Goal: Entertainment & Leisure: Consume media (video, audio)

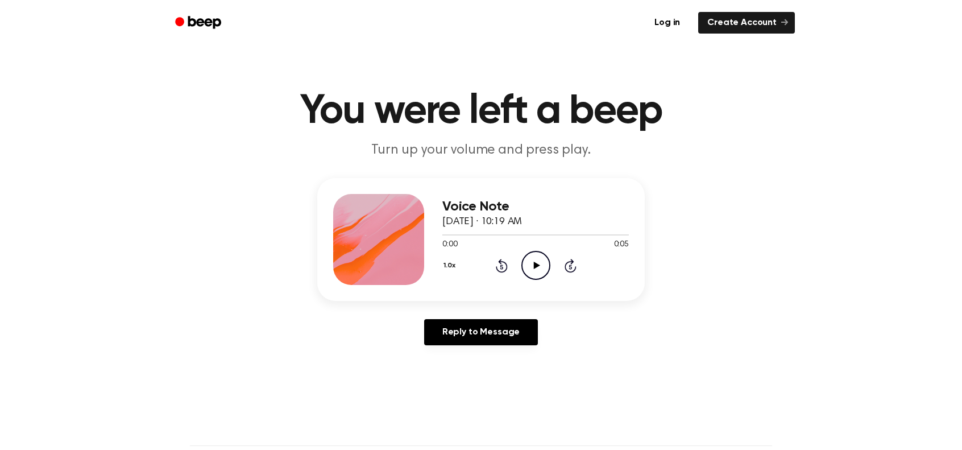
click at [537, 267] on icon "Play Audio" at bounding box center [535, 265] width 29 height 29
click at [537, 271] on icon "Play Audio" at bounding box center [535, 265] width 29 height 29
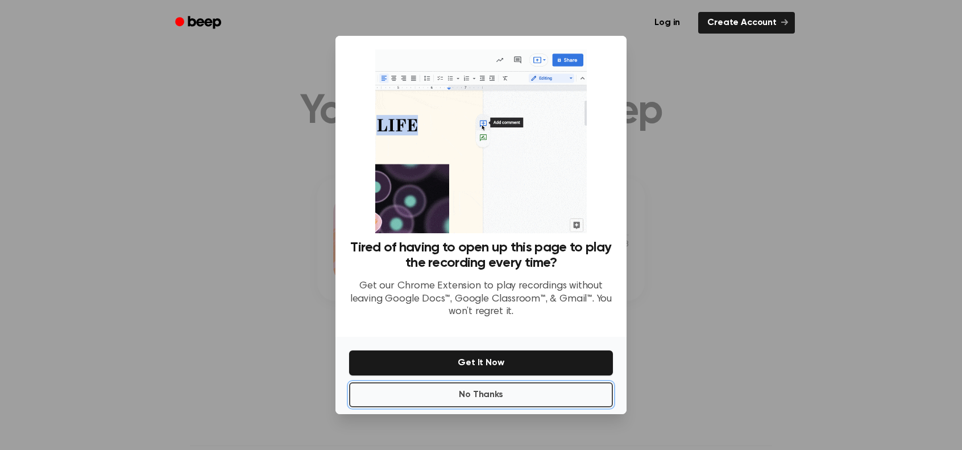
drag, startPoint x: 530, startPoint y: 390, endPoint x: 532, endPoint y: 361, distance: 29.0
click at [532, 361] on div "No Thanks Get It Now" at bounding box center [480, 374] width 291 height 77
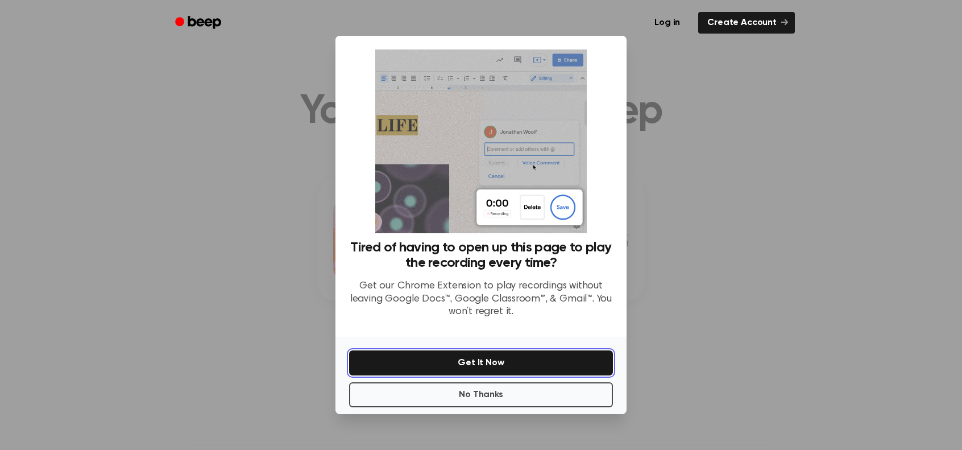
click at [532, 361] on button "Get It Now" at bounding box center [481, 362] width 264 height 25
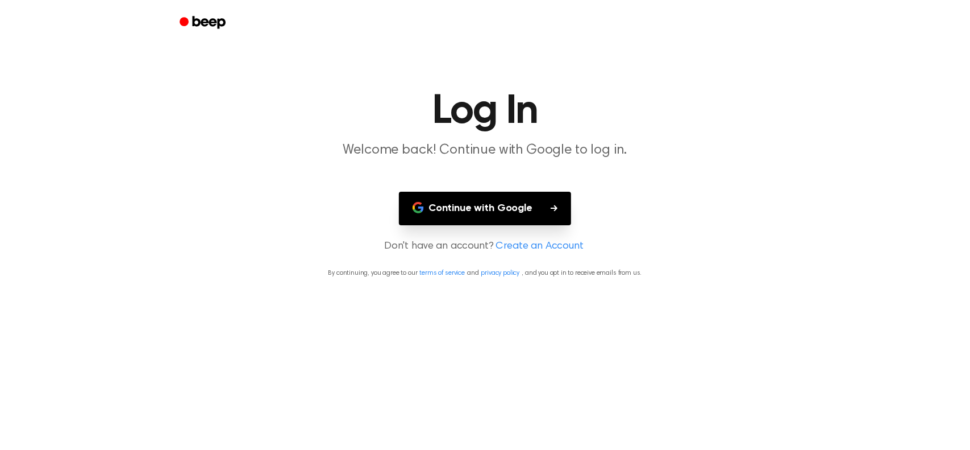
click at [483, 201] on button "Continue with Google" at bounding box center [485, 209] width 172 height 34
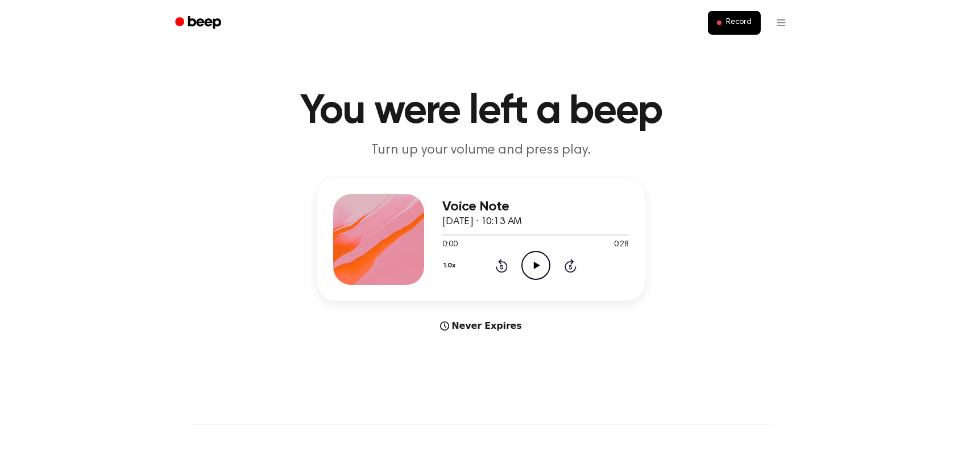
click at [533, 267] on icon "Play Audio" at bounding box center [535, 265] width 29 height 29
click at [540, 267] on icon "Play Audio" at bounding box center [535, 265] width 29 height 29
click at [537, 265] on icon at bounding box center [536, 264] width 6 height 7
click at [537, 265] on icon at bounding box center [535, 264] width 5 height 7
click at [537, 265] on icon at bounding box center [536, 264] width 6 height 7
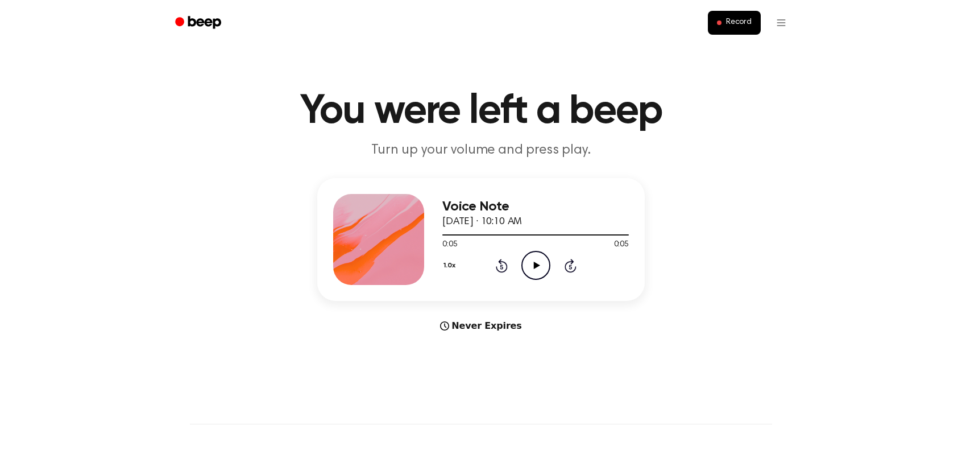
click at [452, 267] on button "1.0x" at bounding box center [450, 265] width 17 height 19
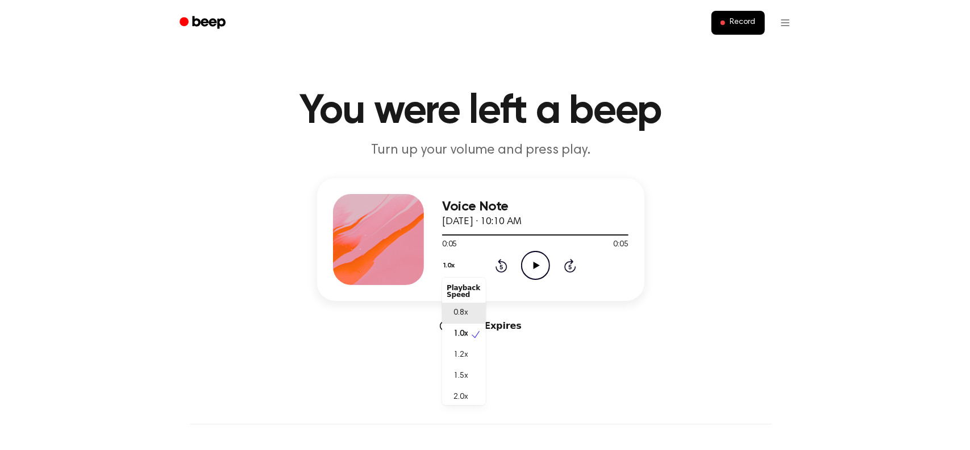
click at [460, 311] on span "0.8x" at bounding box center [461, 313] width 14 height 12
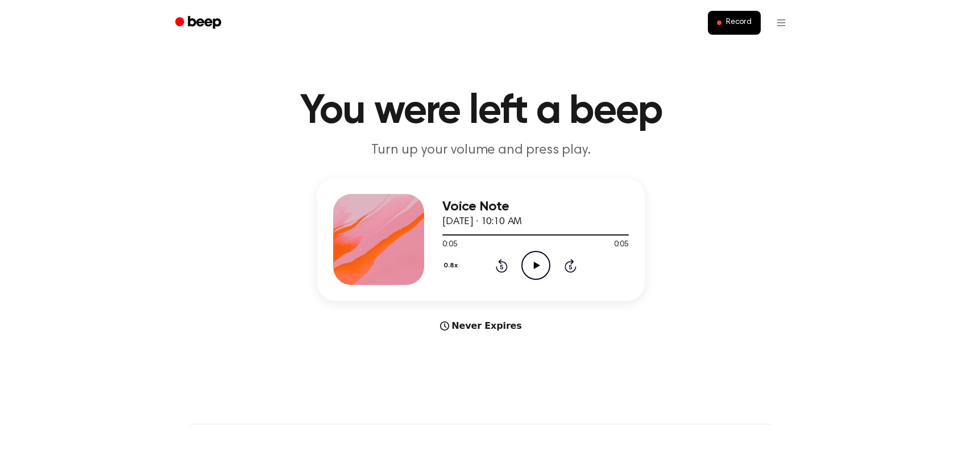
click at [553, 261] on div "0.8x Rewind 5 seconds Play Audio Skip 5 seconds" at bounding box center [535, 265] width 186 height 29
click at [542, 265] on icon "Play Audio" at bounding box center [535, 265] width 29 height 29
click at [538, 265] on icon "Pause Audio" at bounding box center [535, 265] width 29 height 29
click at [538, 265] on icon at bounding box center [536, 264] width 6 height 7
click at [538, 265] on icon "Pause Audio" at bounding box center [535, 265] width 29 height 29
